Goal: Transaction & Acquisition: Book appointment/travel/reservation

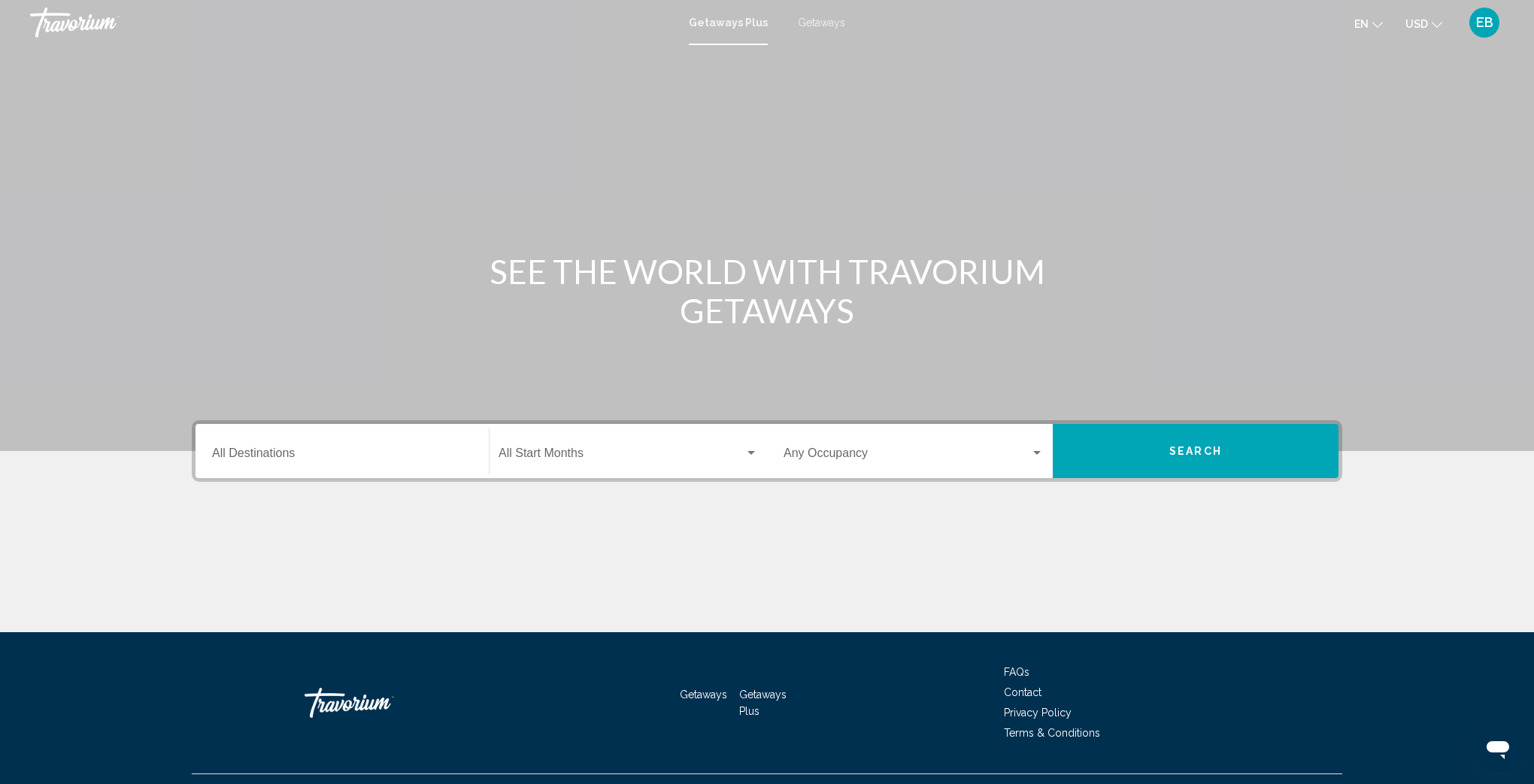
click at [822, 22] on span "Getaways" at bounding box center [821, 22] width 48 height 12
click at [719, 22] on span "Getaways Plus" at bounding box center [725, 22] width 71 height 12
click at [339, 462] on input "Destination All Destinations" at bounding box center [342, 456] width 260 height 13
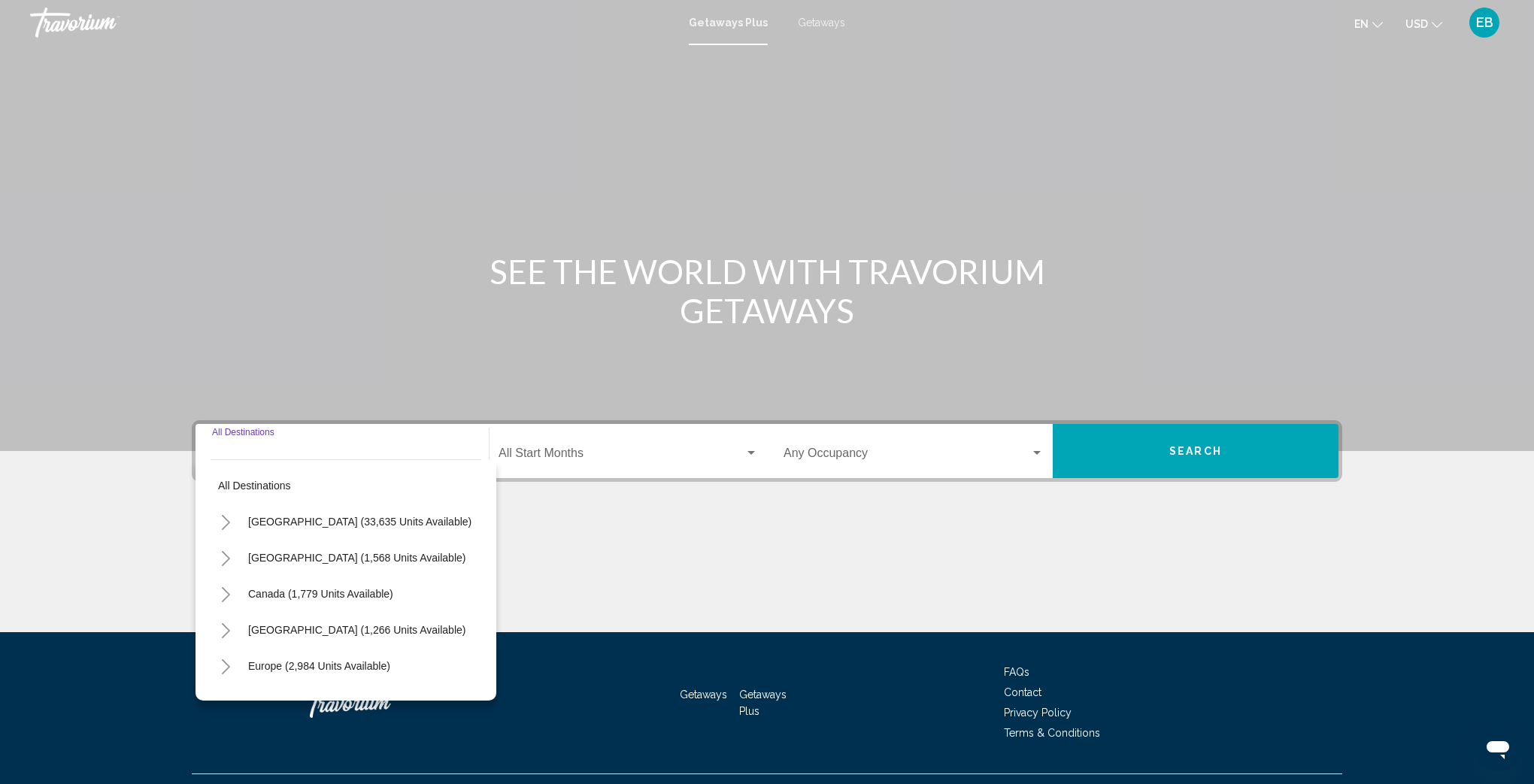
scroll to position [32, 0]
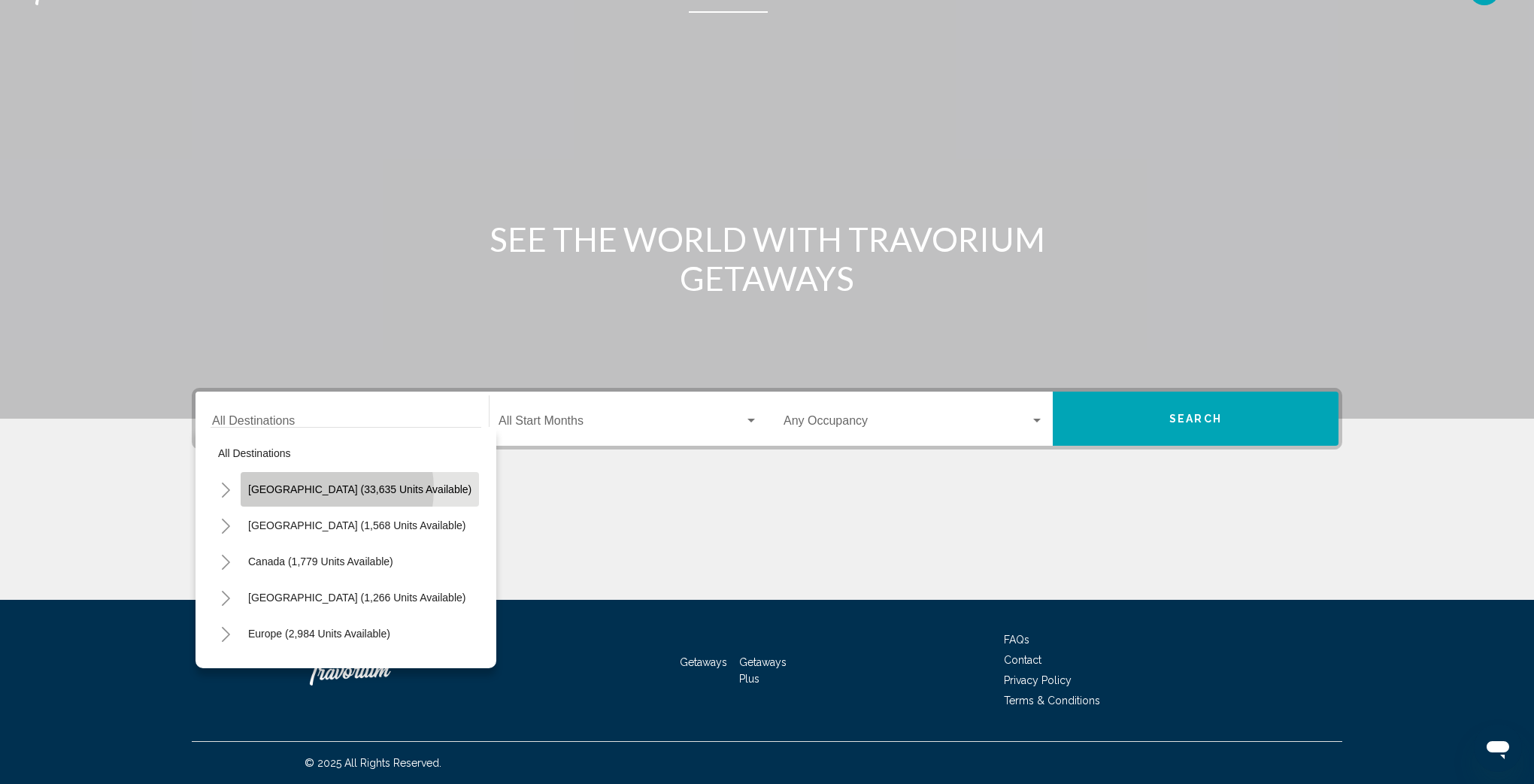
click at [319, 489] on span "[GEOGRAPHIC_DATA] (33,635 units available)" at bounding box center [360, 489] width 224 height 12
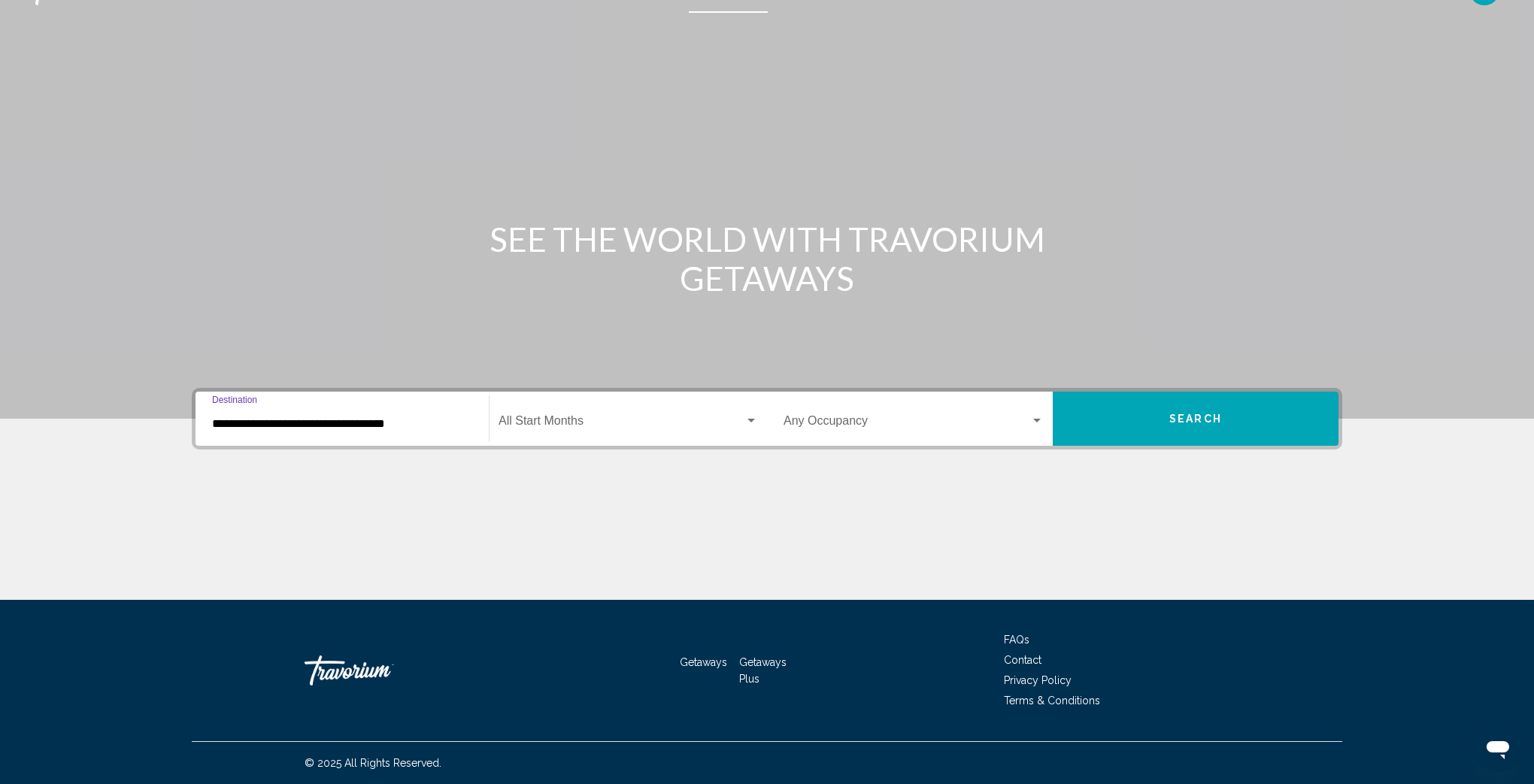
click at [410, 424] on input "**********" at bounding box center [342, 424] width 260 height 13
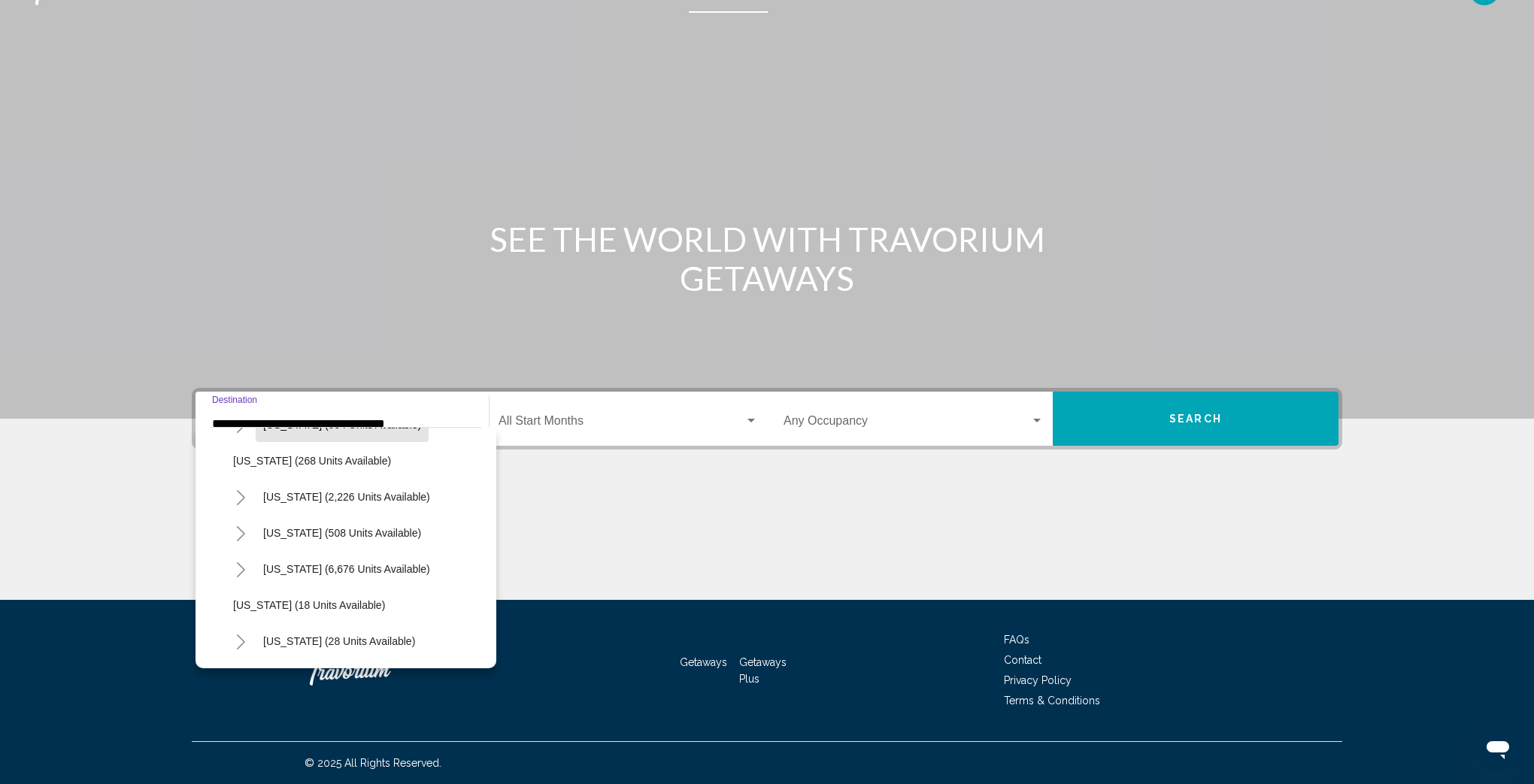
scroll to position [101, 0]
click at [238, 497] on icon "Toggle California (2,226 units available)" at bounding box center [241, 496] width 12 height 15
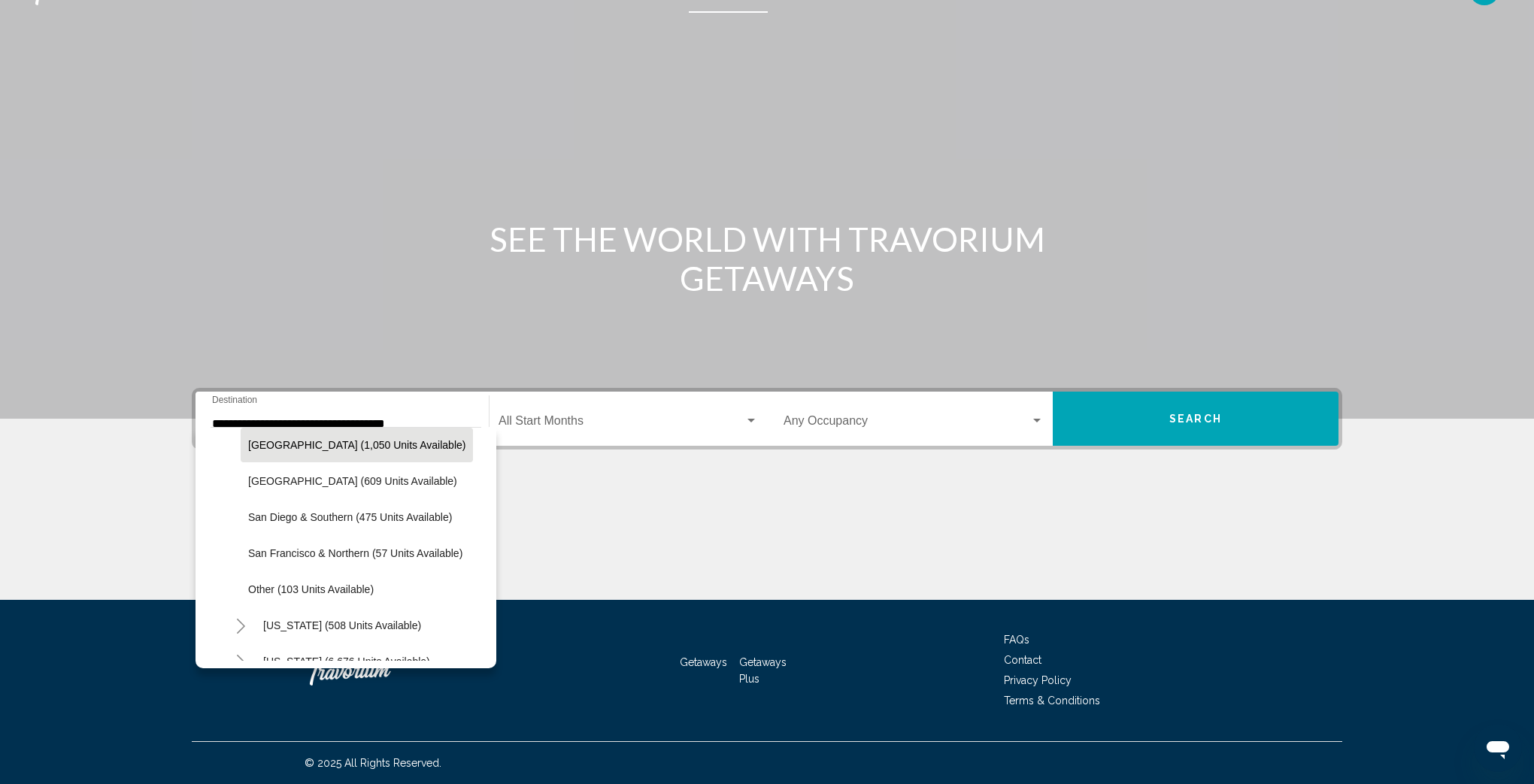
scroll to position [222, 0]
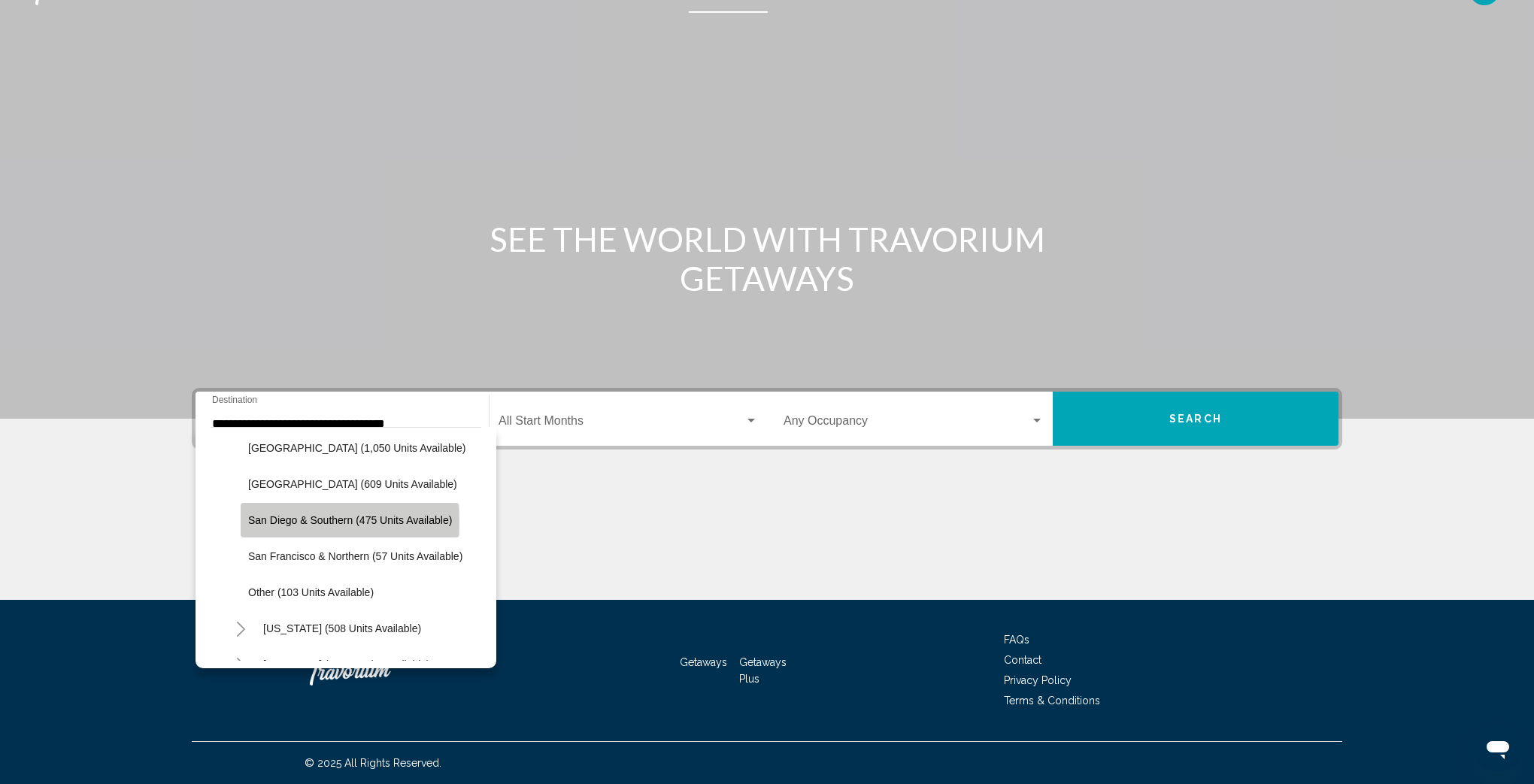
click at [330, 523] on span "San Diego & Southern (475 units available)" at bounding box center [350, 520] width 204 height 12
type input "**********"
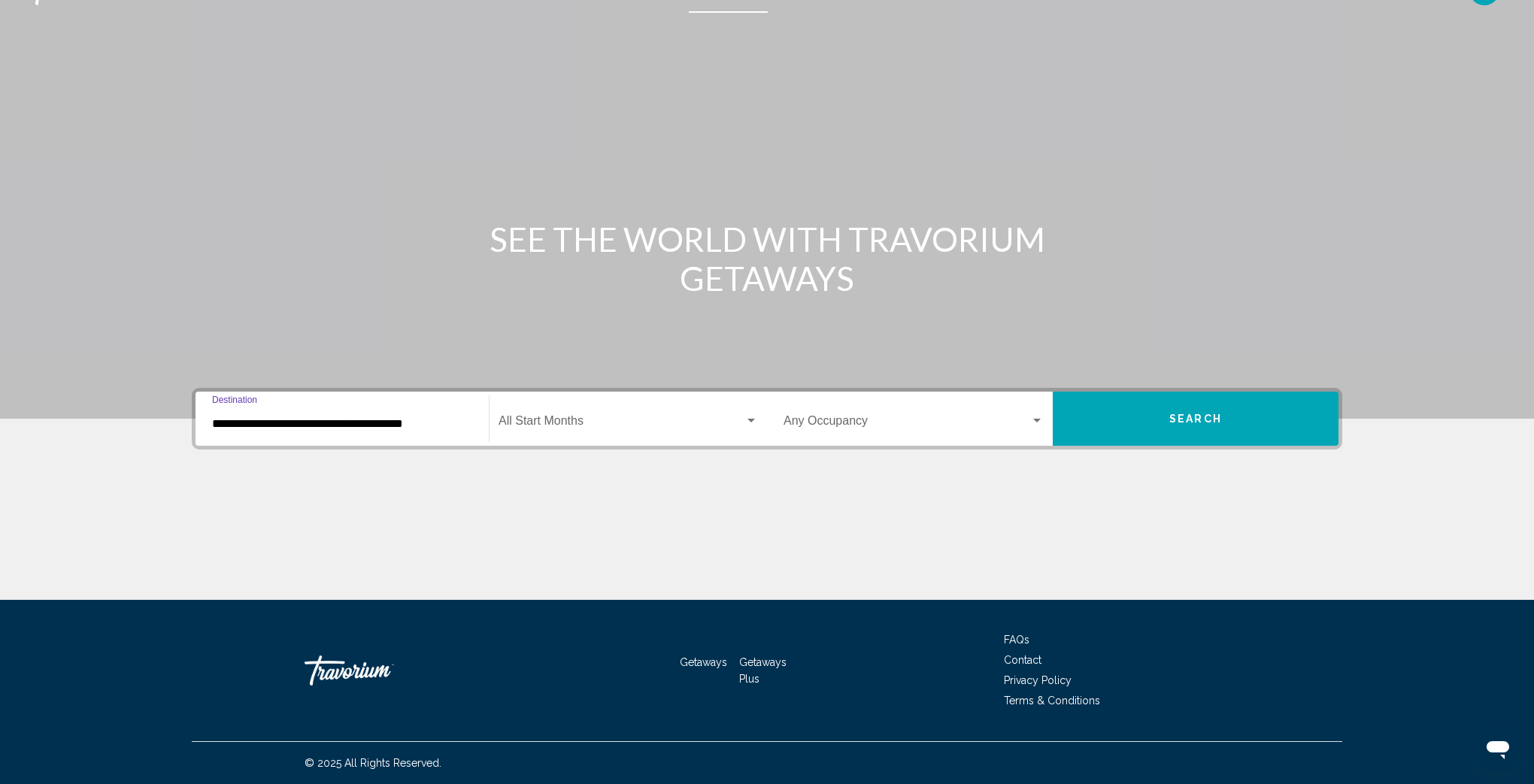
click at [1190, 425] on span "Search" at bounding box center [1195, 419] width 53 height 12
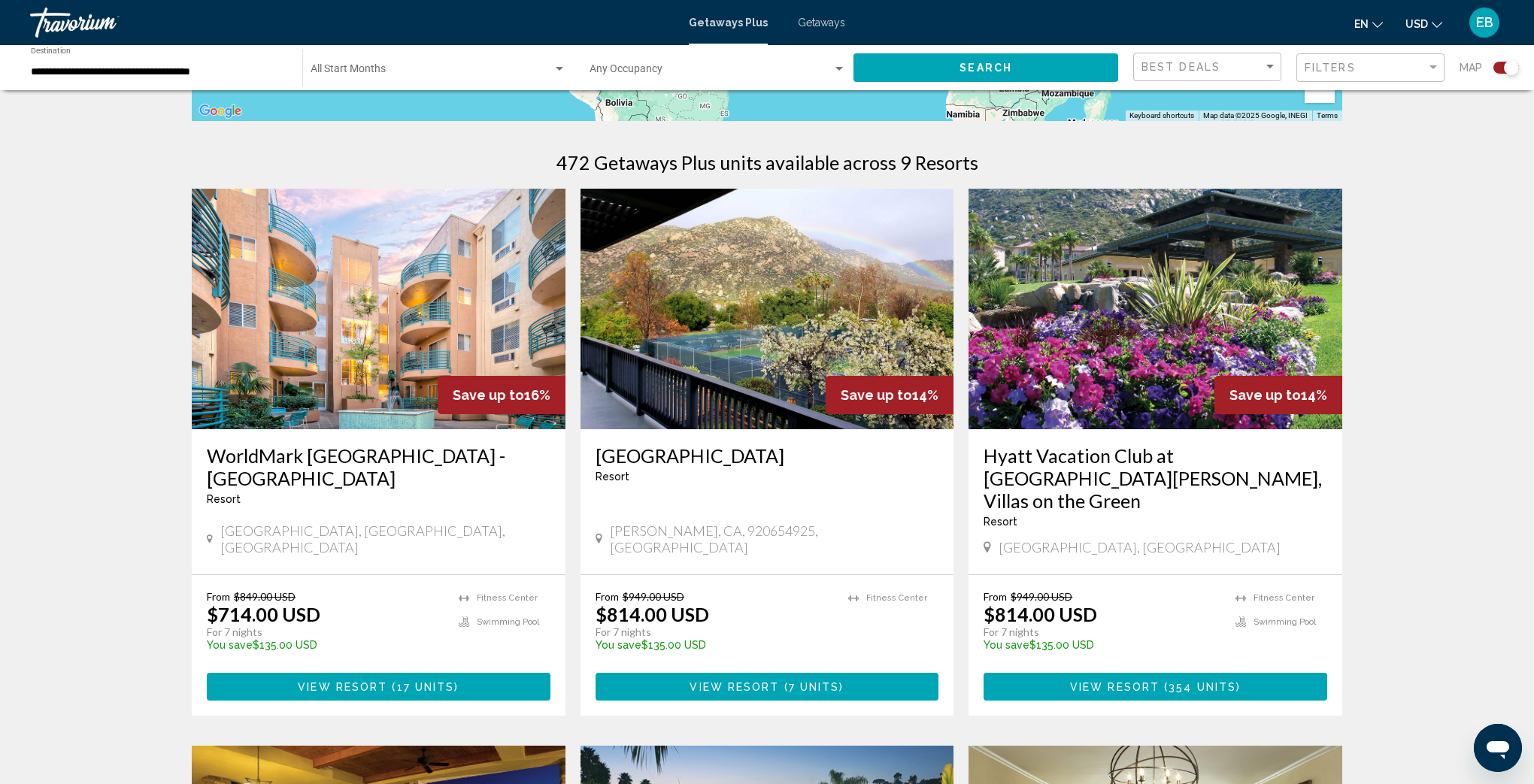
scroll to position [441, 0]
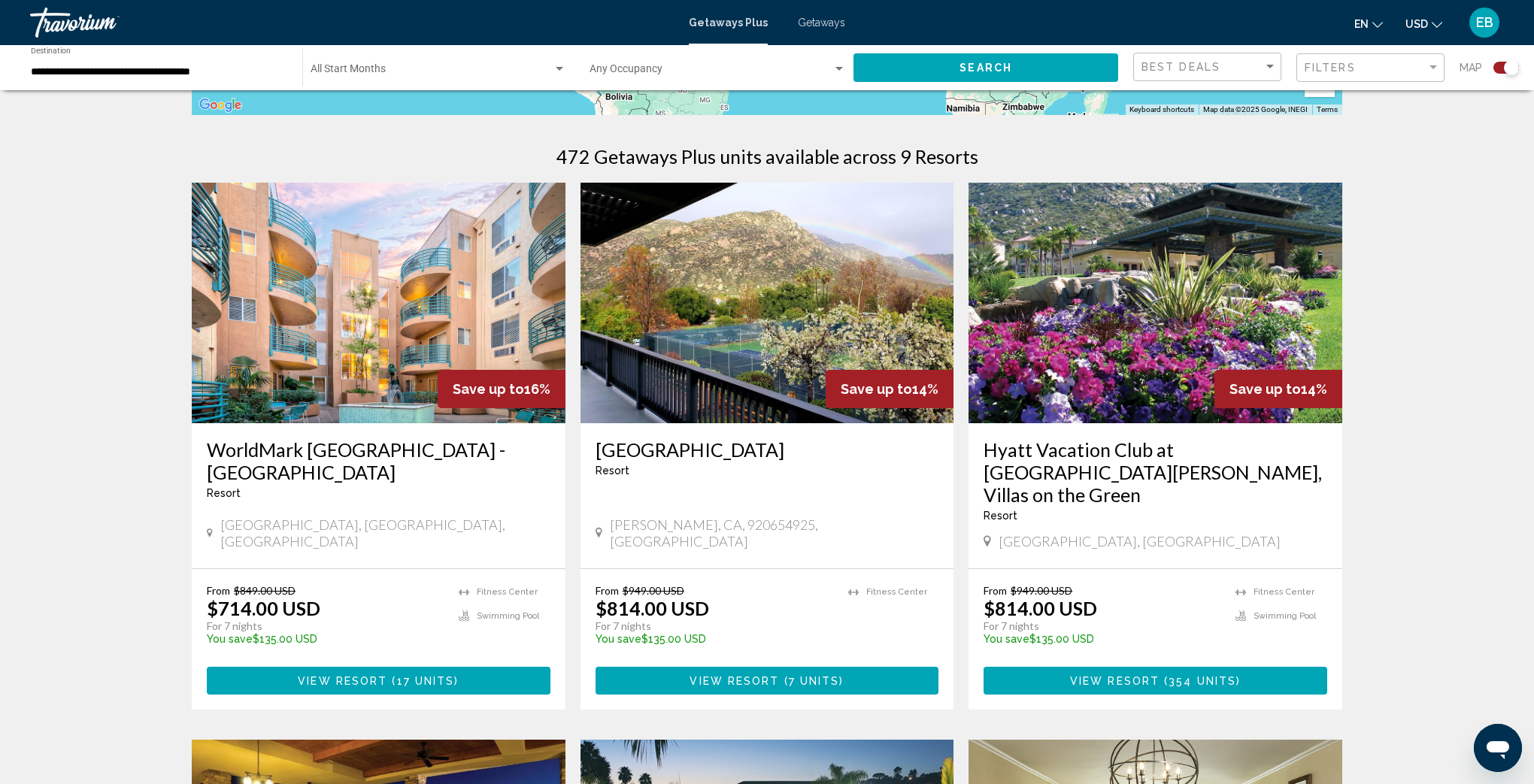
click at [478, 336] on img "Main content" at bounding box center [378, 302] width 374 height 241
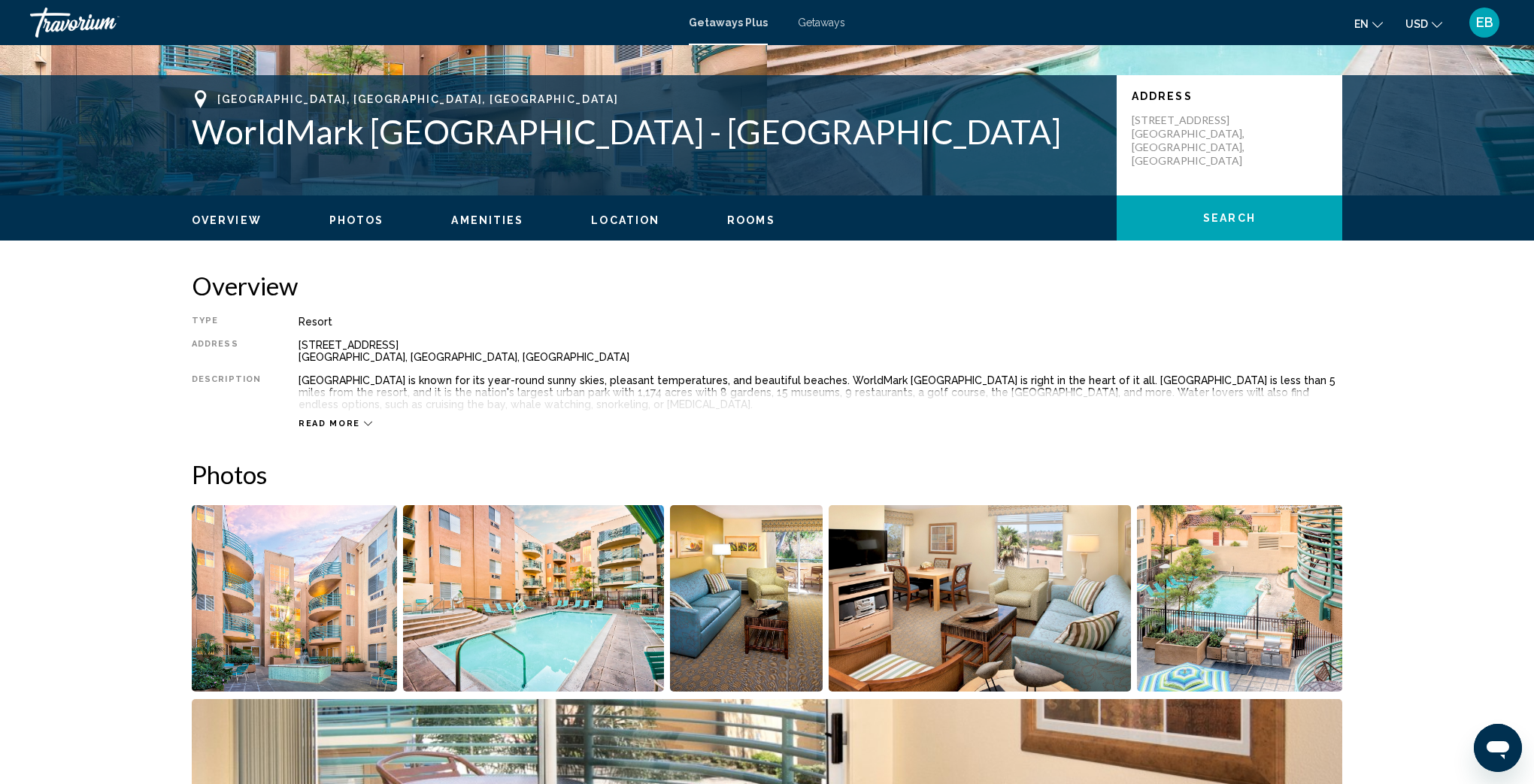
scroll to position [303, 0]
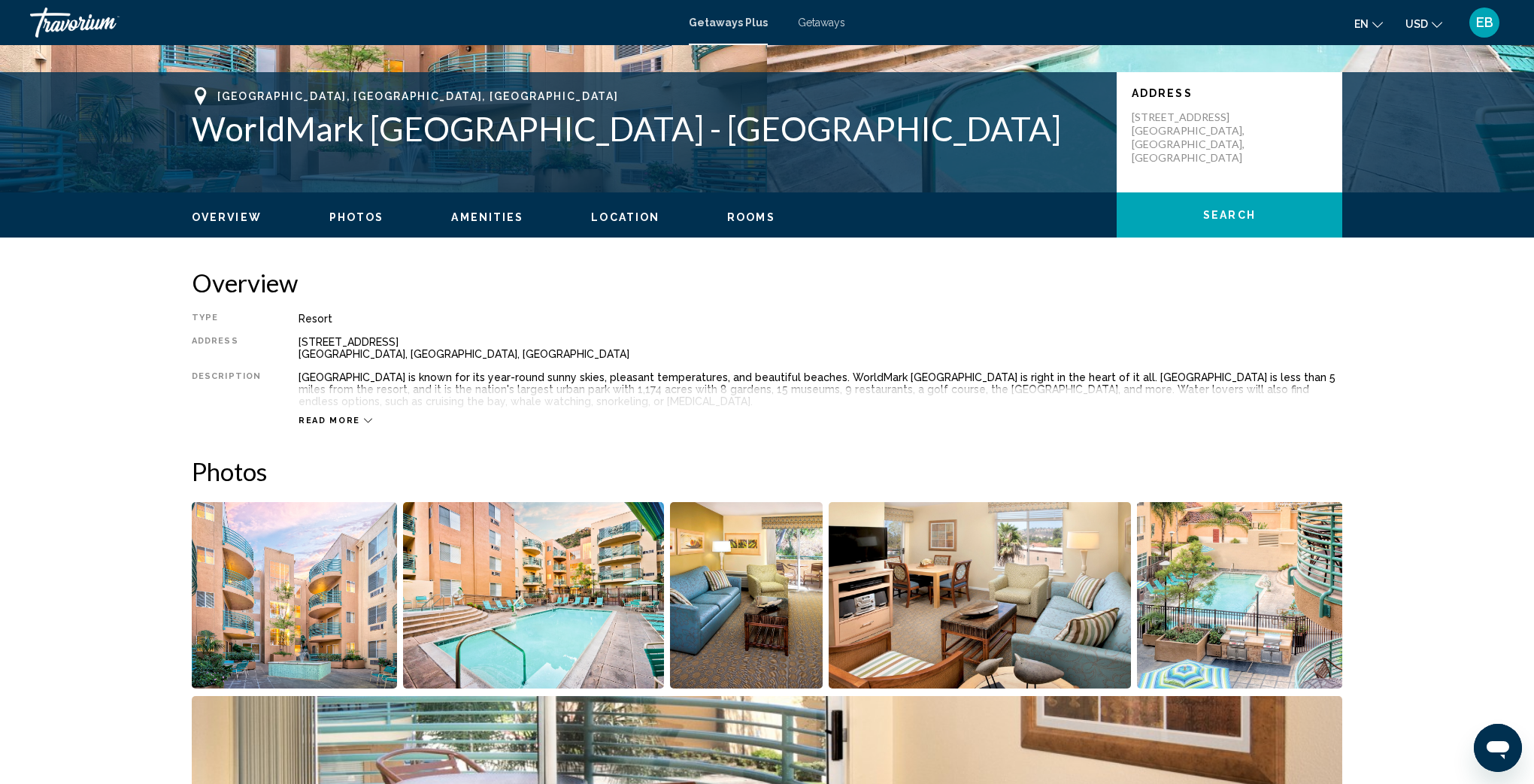
click at [340, 419] on span "Read more" at bounding box center [329, 421] width 62 height 10
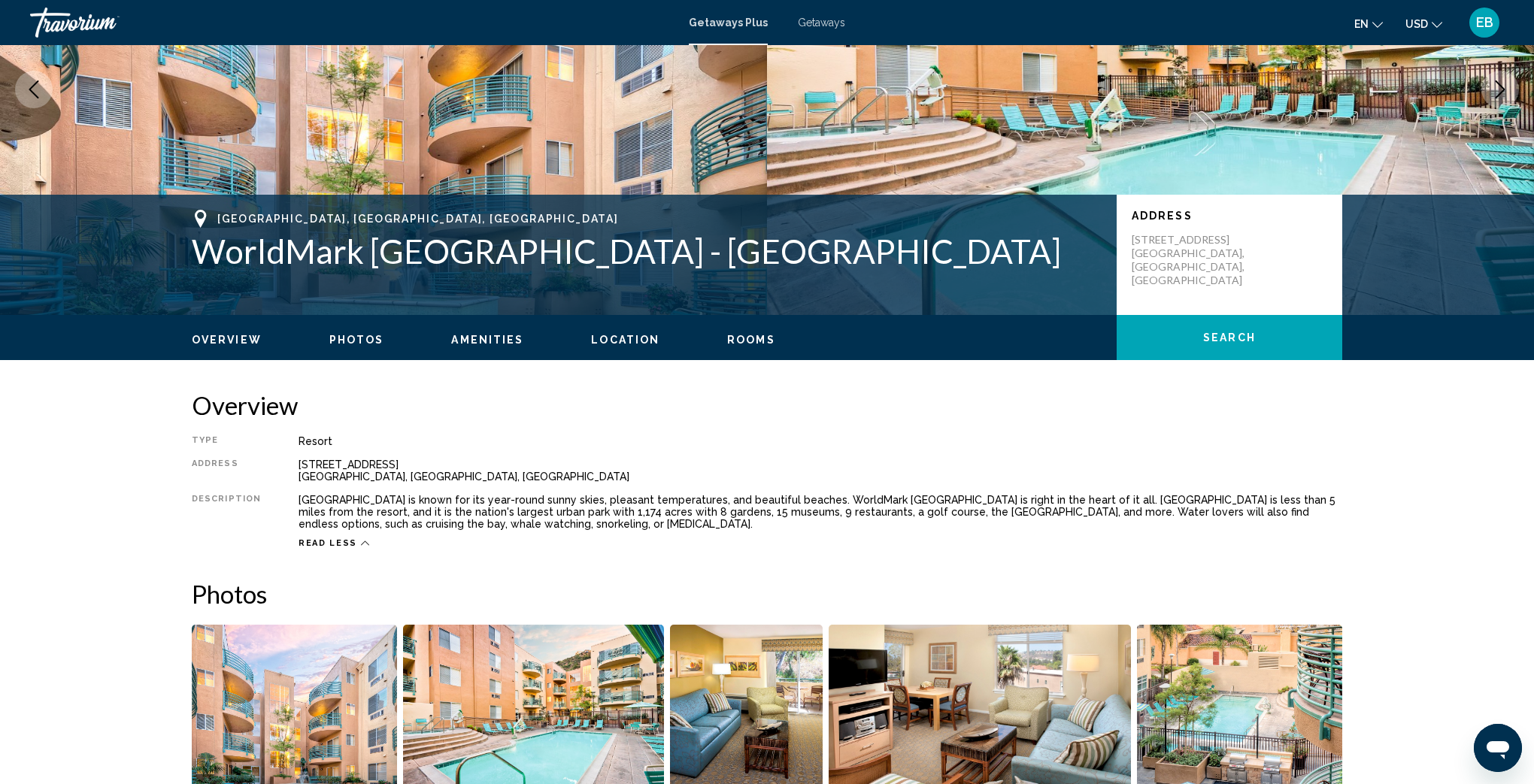
scroll to position [0, 0]
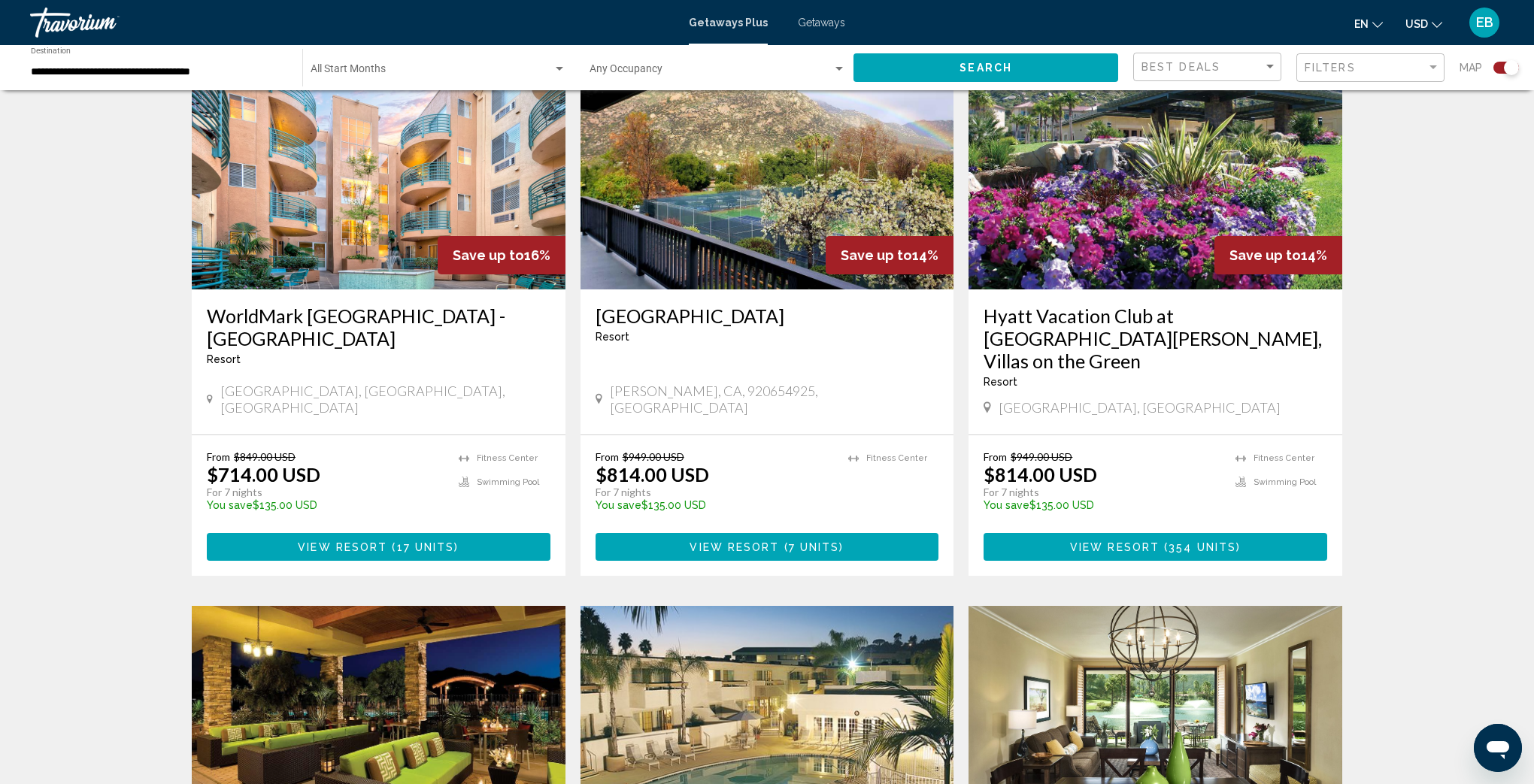
scroll to position [573, 0]
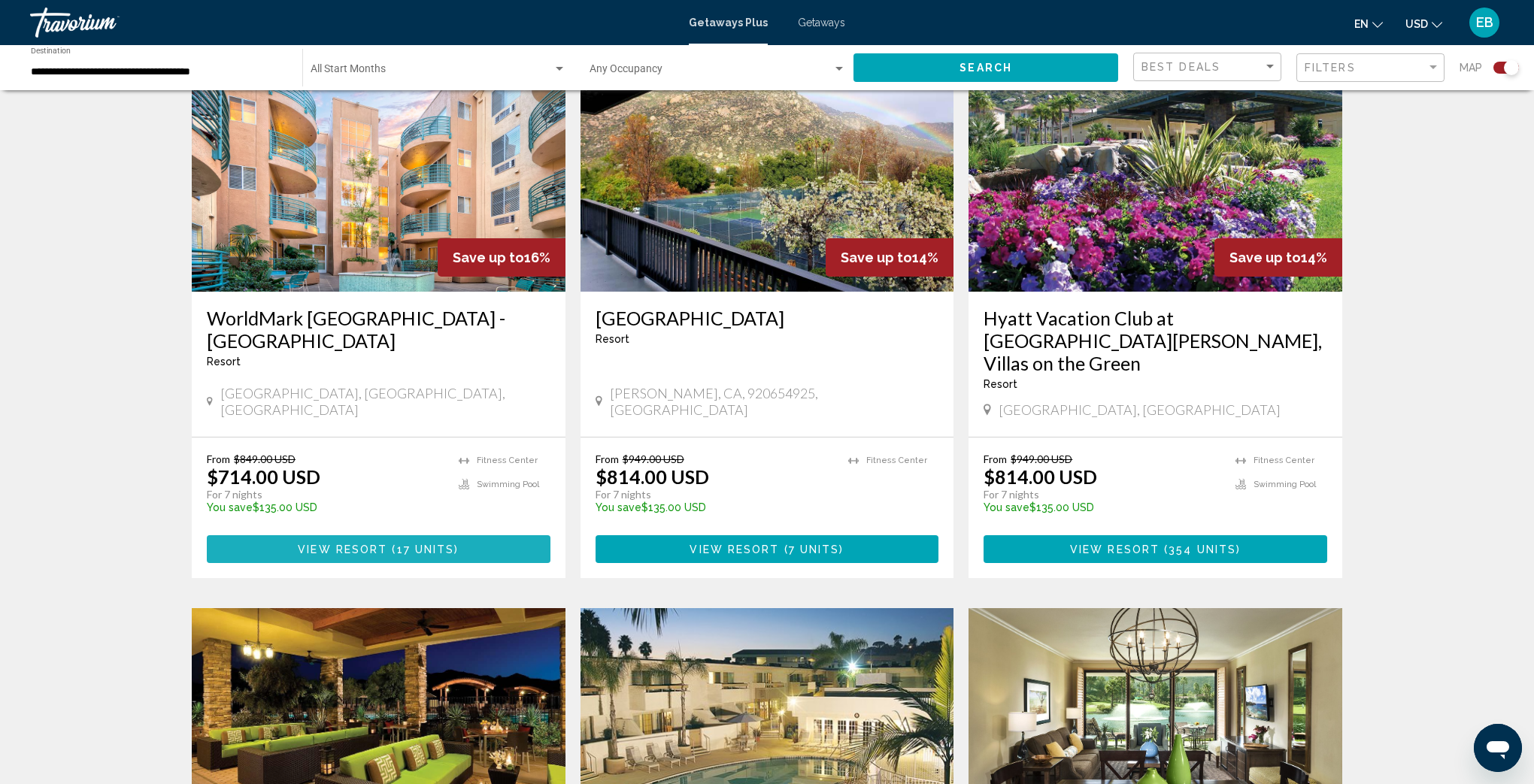
click at [382, 543] on span "View Resort" at bounding box center [342, 549] width 90 height 12
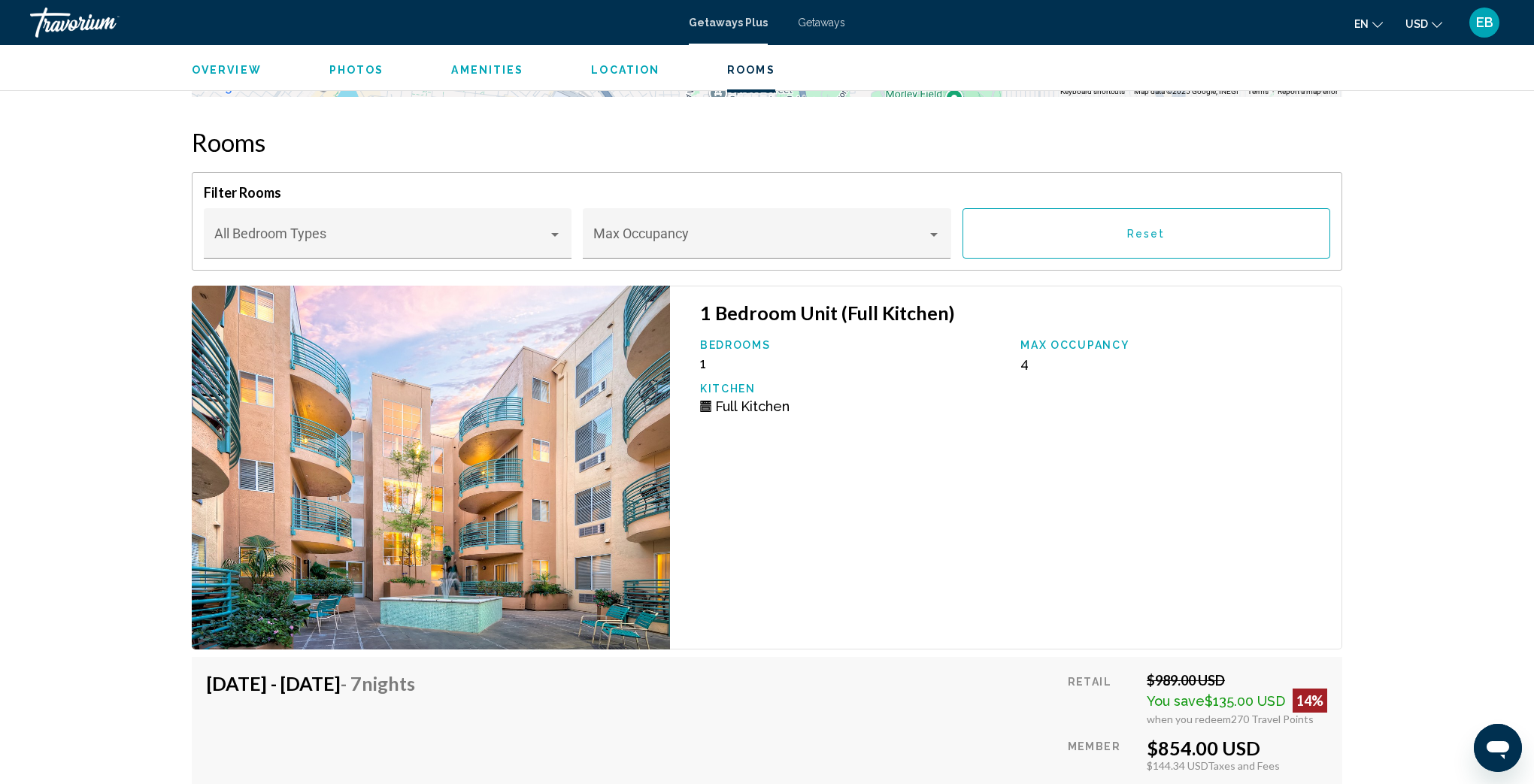
scroll to position [2884, 0]
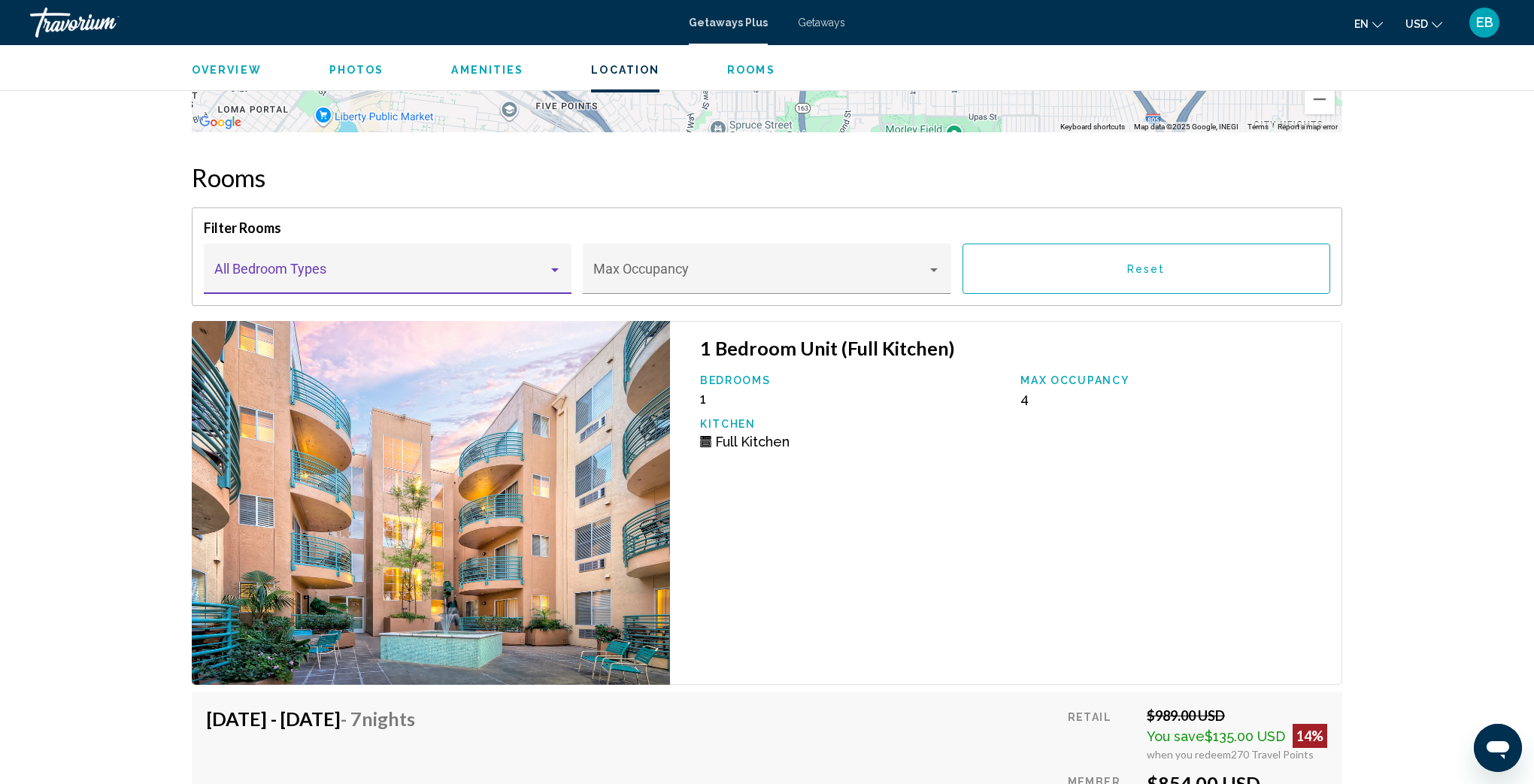
click at [542, 268] on span "Main content" at bounding box center [381, 275] width 334 height 15
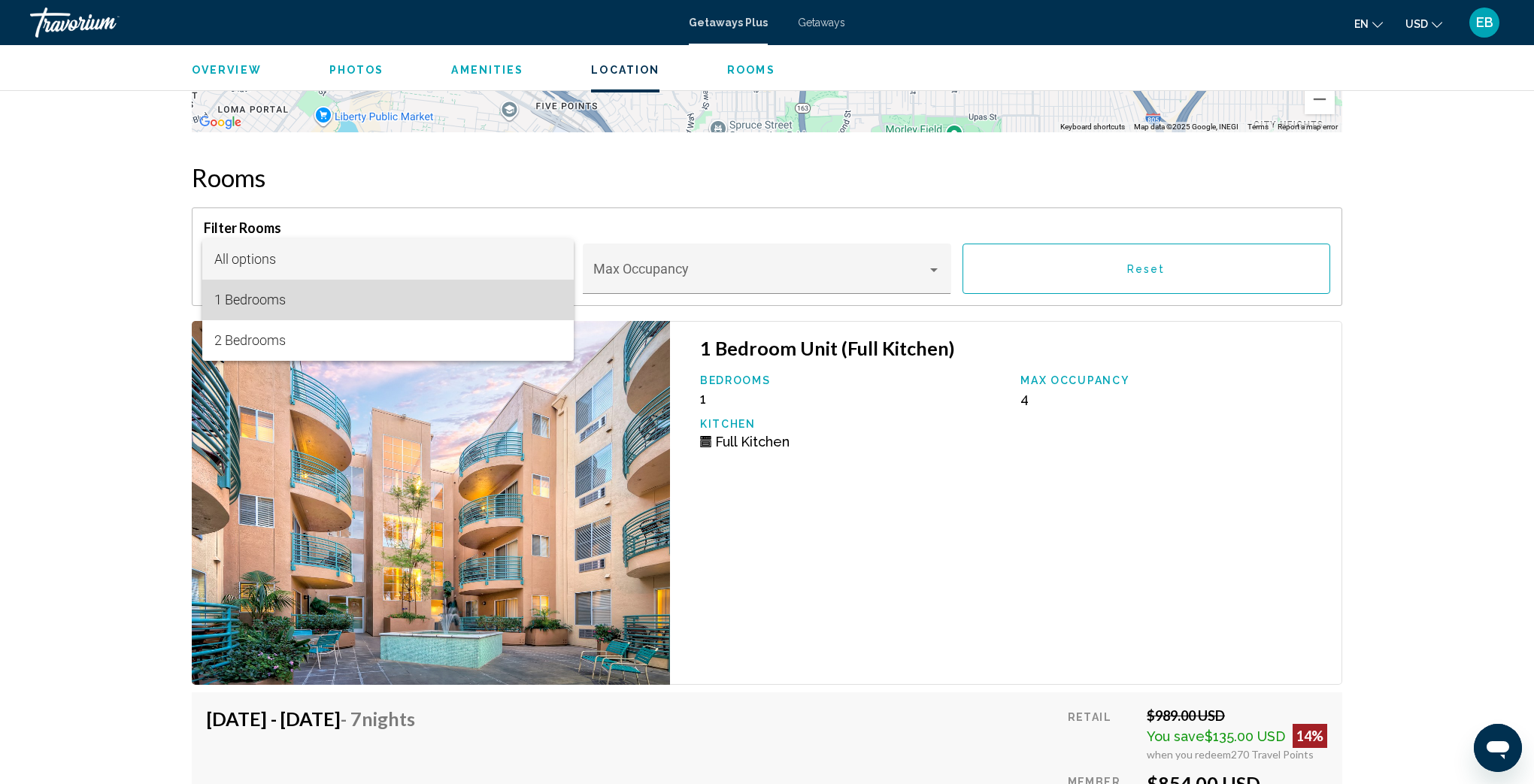
click at [468, 312] on span "1 Bedrooms" at bounding box center [388, 299] width 348 height 40
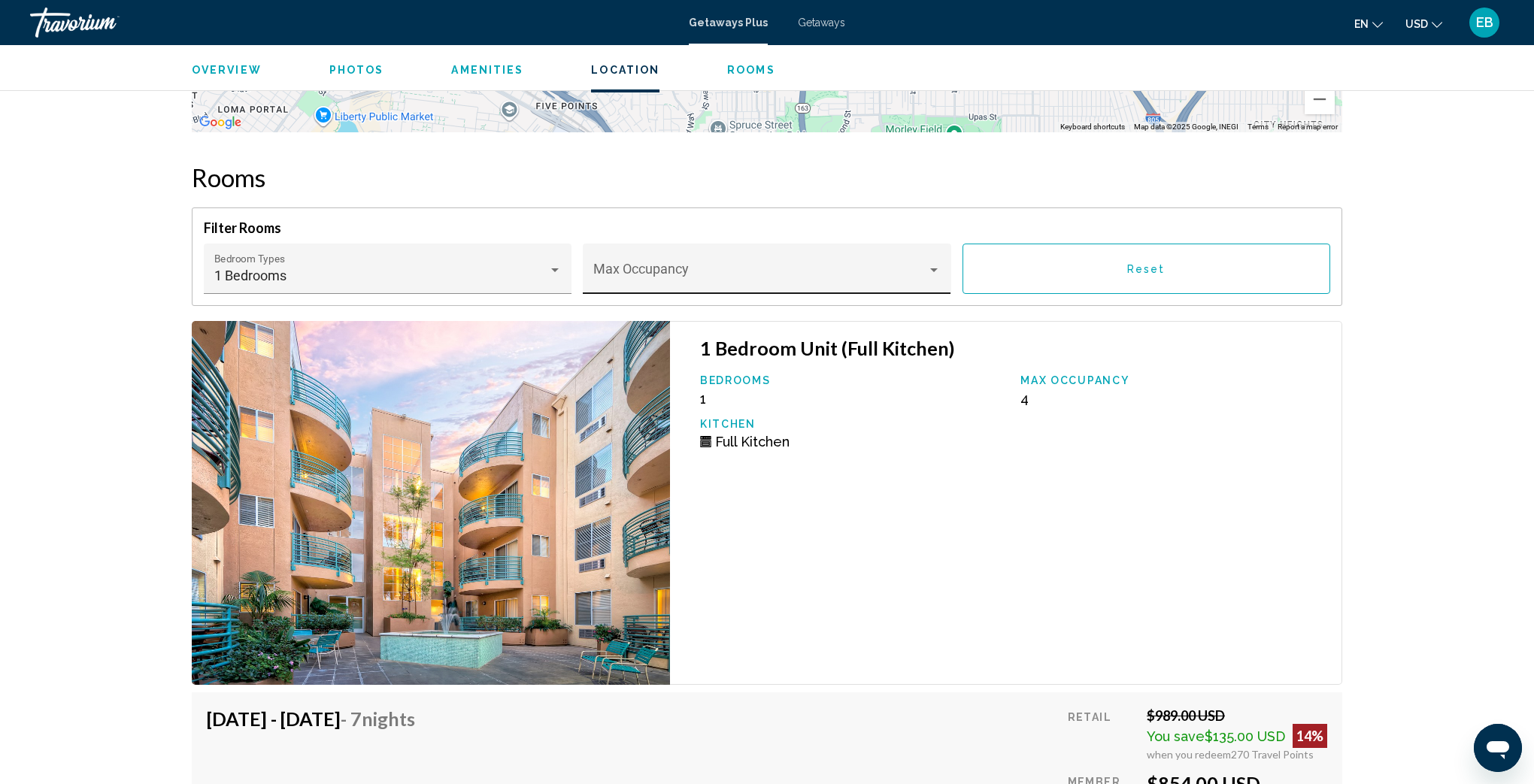
click at [874, 254] on div "Max Occupancy" at bounding box center [767, 274] width 348 height 39
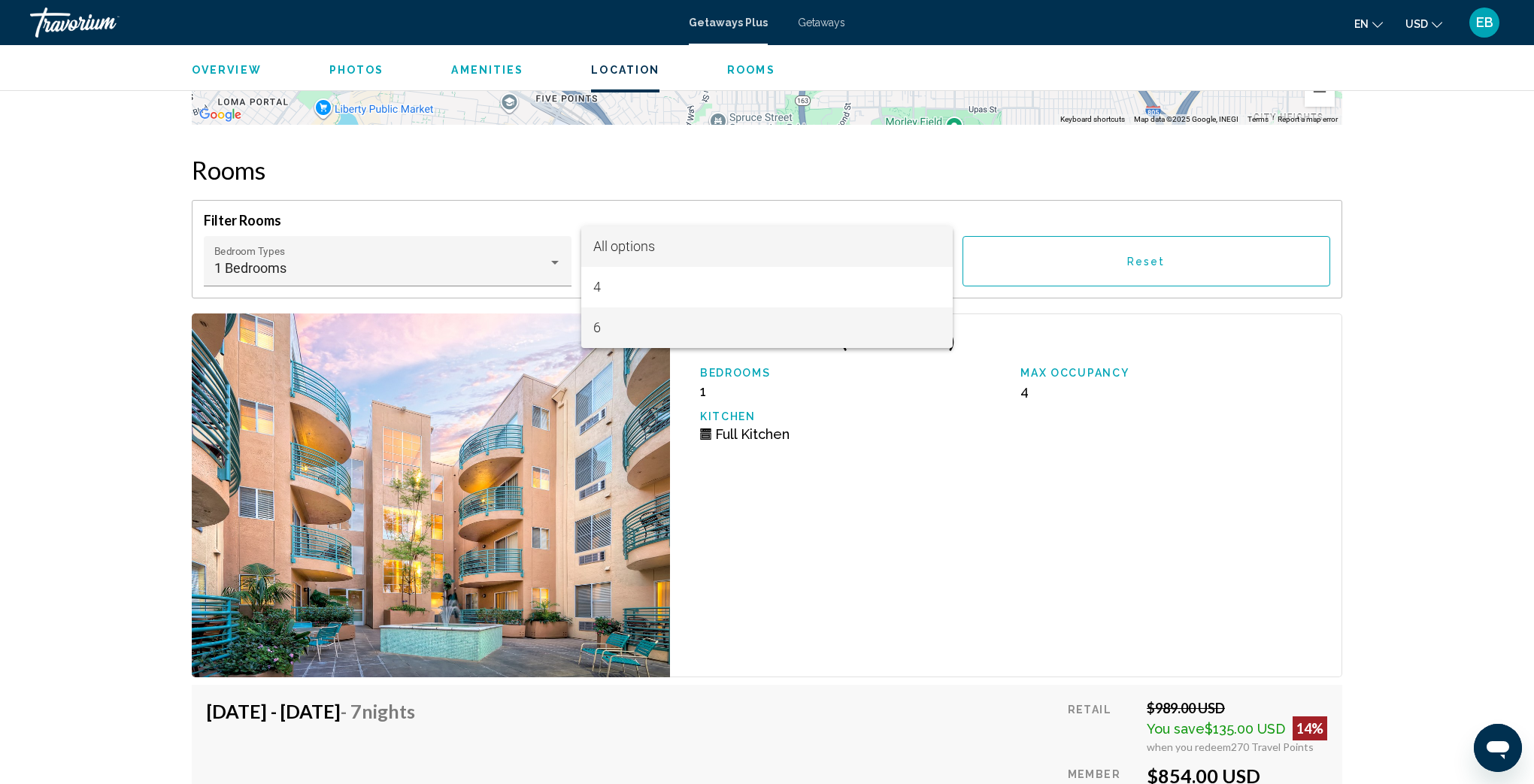
scroll to position [2880, 0]
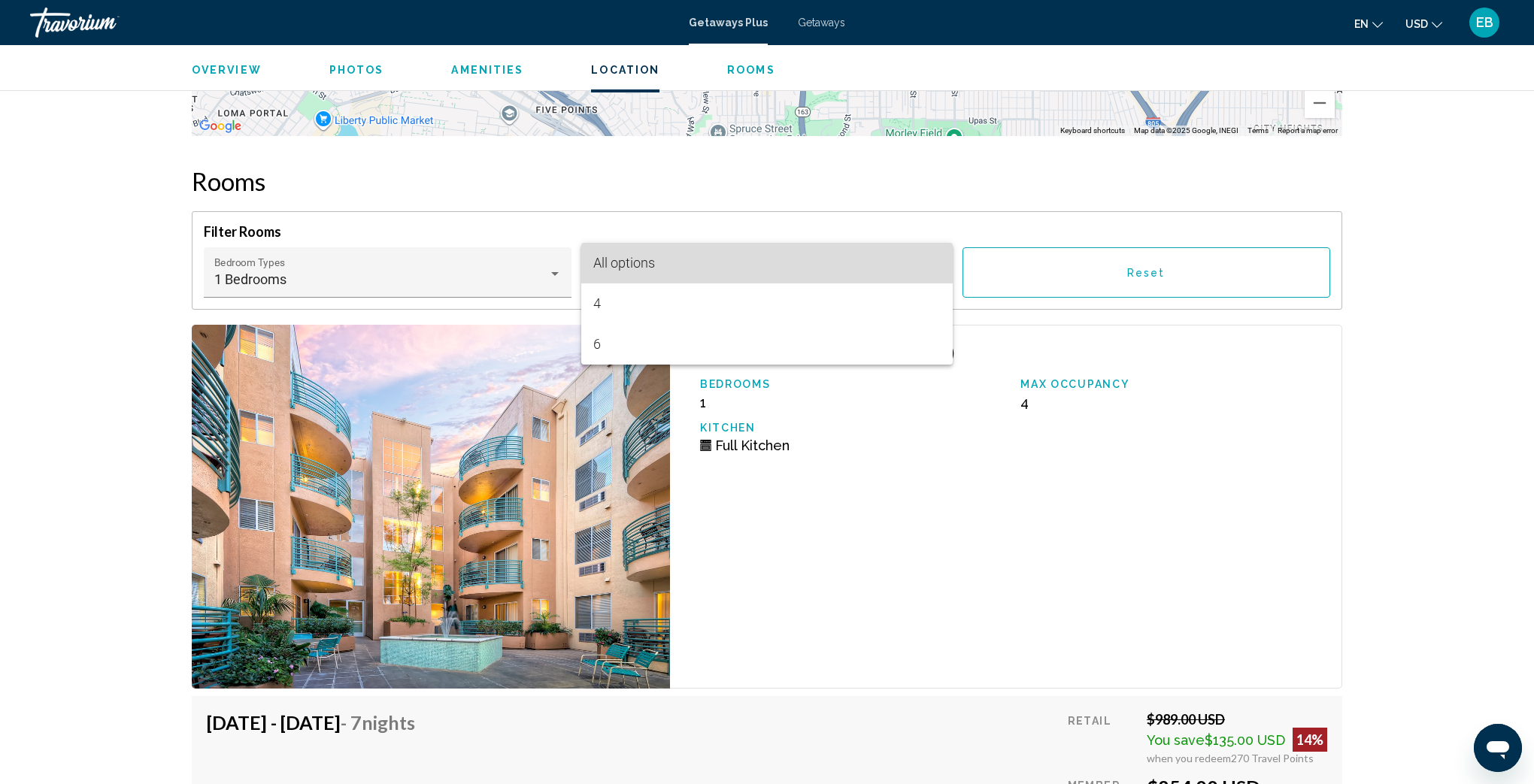
click at [744, 261] on span "All options" at bounding box center [767, 262] width 348 height 40
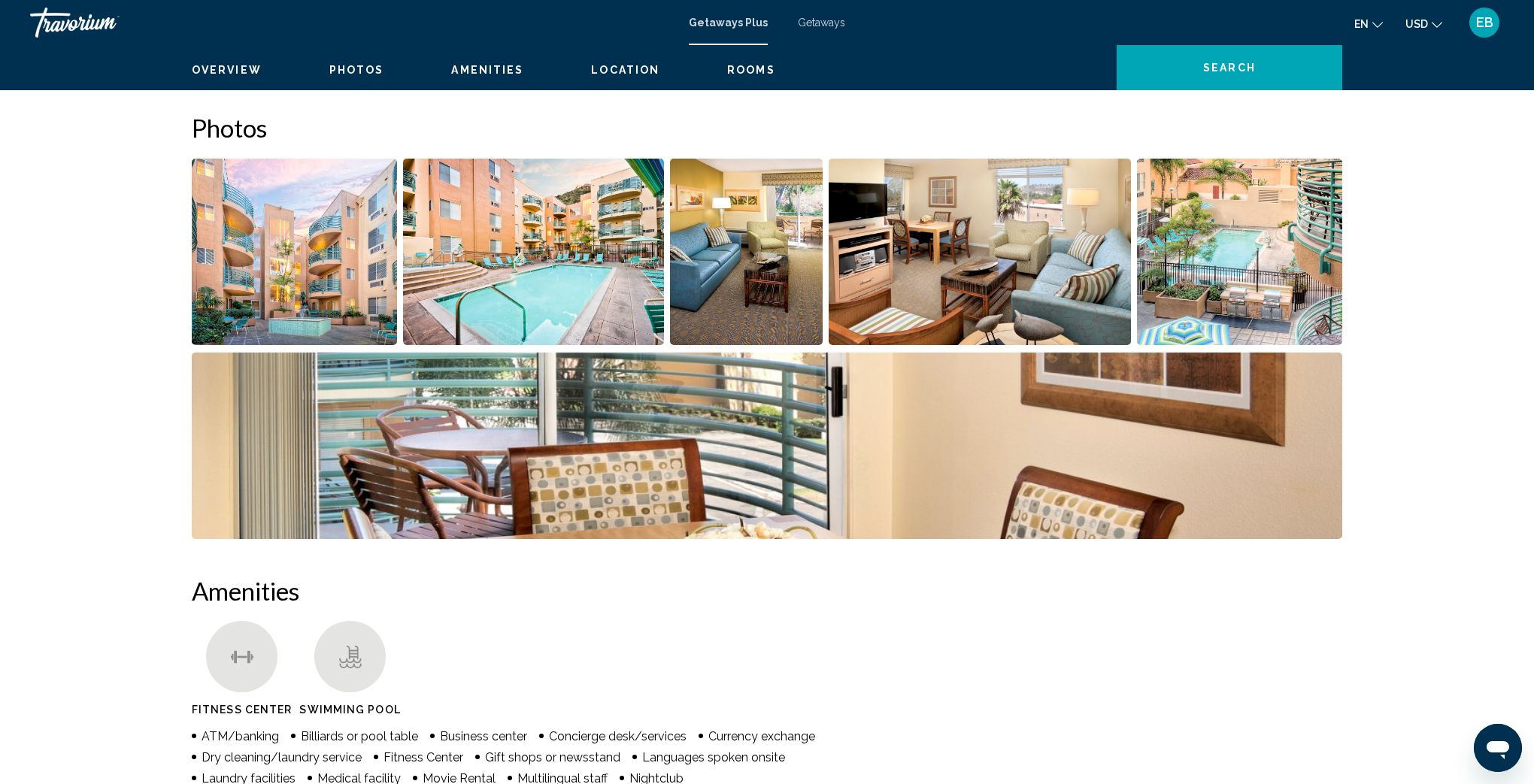
scroll to position [0, 0]
